Goal: Check status: Check status

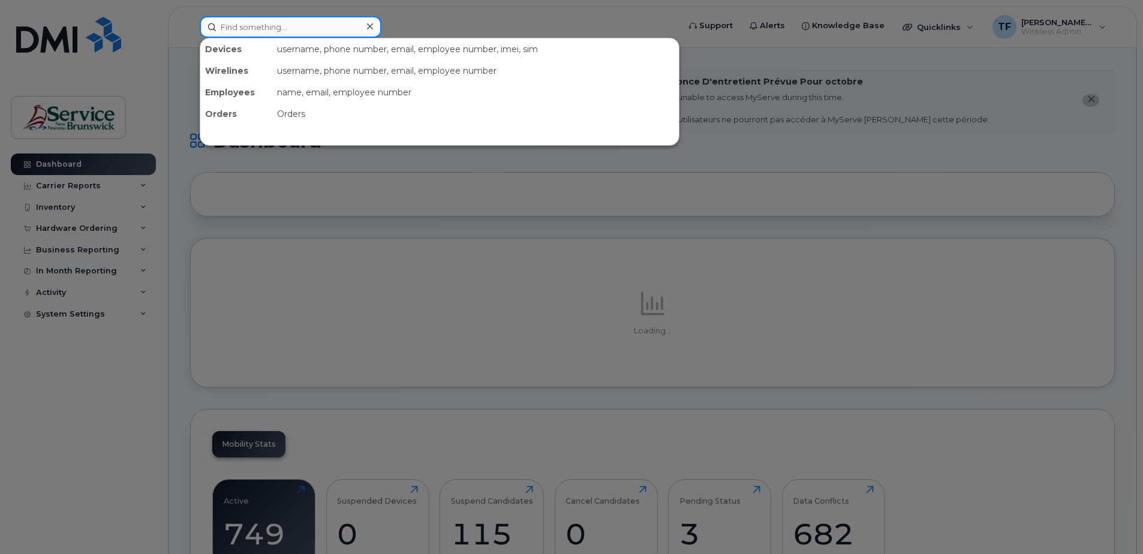
click at [250, 26] on input at bounding box center [291, 27] width 182 height 22
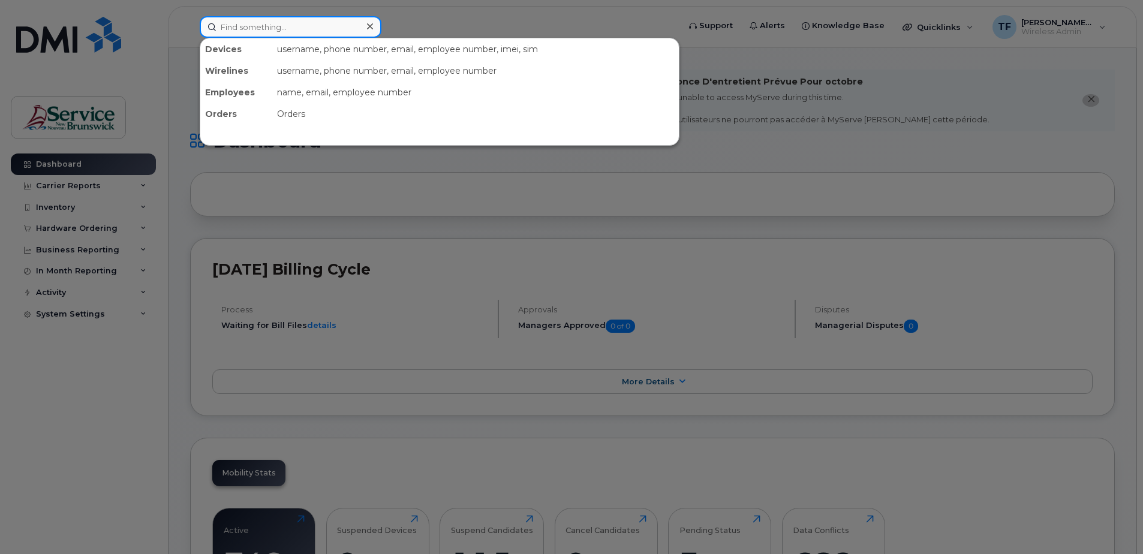
paste input "5062296897"
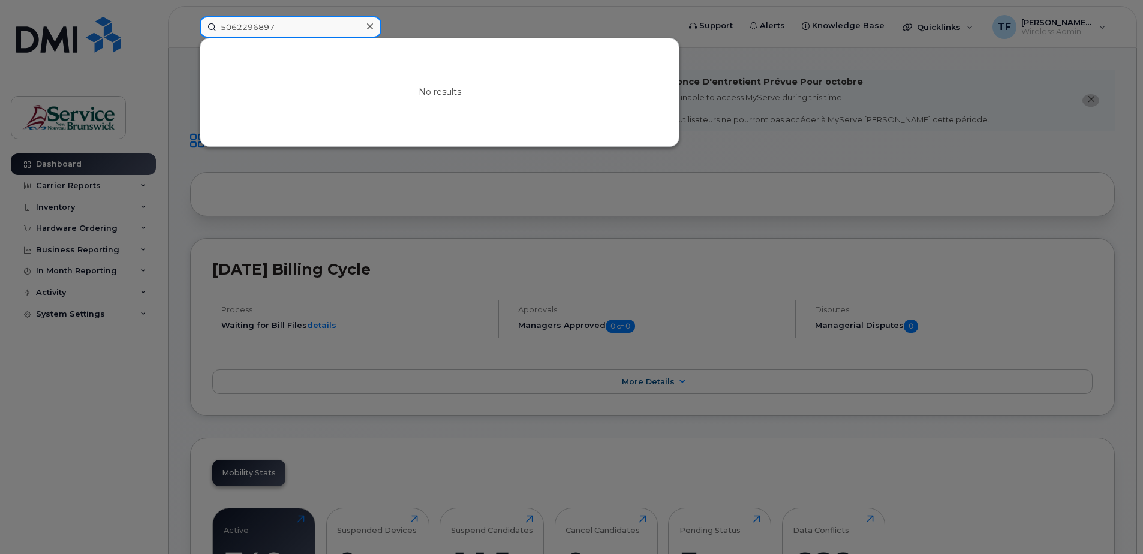
click at [265, 26] on input "5062296897" at bounding box center [291, 27] width 182 height 22
paste input "843410"
type input "5062843410"
